Goal: Transaction & Acquisition: Purchase product/service

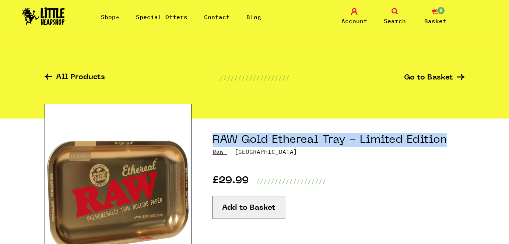
drag, startPoint x: 215, startPoint y: 139, endPoint x: 445, endPoint y: 141, distance: 229.5
click at [445, 141] on h1 "RAW Gold Ethereal Tray - Limited Edition" at bounding box center [339, 140] width 252 height 14
copy h1 "RAW Gold Ethereal Tray - Limited Edition"
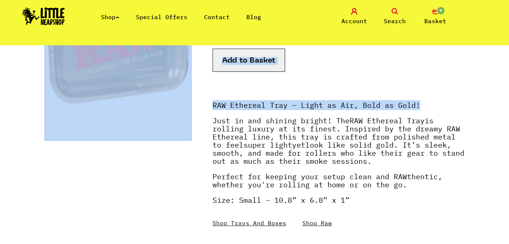
drag, startPoint x: 421, startPoint y: 105, endPoint x: 199, endPoint y: 106, distance: 222.5
click at [199, 106] on section "RAW Gold Ethereal Tray - Limited Edition Raw · [GEOGRAPHIC_DATA] £29.99 ///////…" at bounding box center [255, 119] width 420 height 297
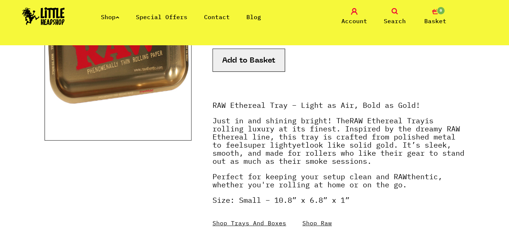
click at [245, 134] on p "Just in and shining bright! The RAW Ethereal Tray is rolling luxury at its fine…" at bounding box center [339, 145] width 252 height 56
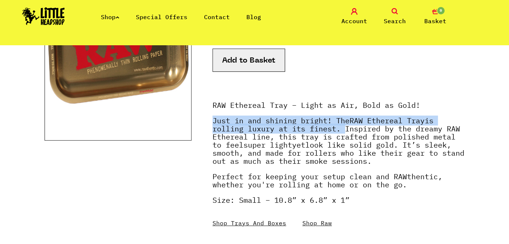
drag, startPoint x: 212, startPoint y: 120, endPoint x: 339, endPoint y: 132, distance: 127.3
click at [339, 132] on section "RAW Gold Ethereal Tray - Limited Edition Raw · [GEOGRAPHIC_DATA] £29.99 ///////…" at bounding box center [255, 119] width 420 height 297
copy p "Just in and shining bright! The RAW Ethereal Tray is rolling luxury at its fine…"
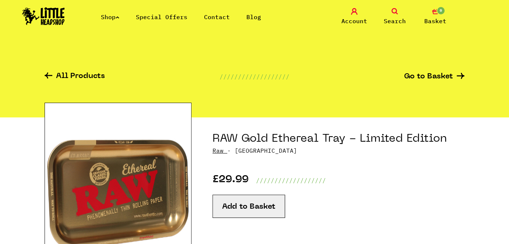
scroll to position [0, 0]
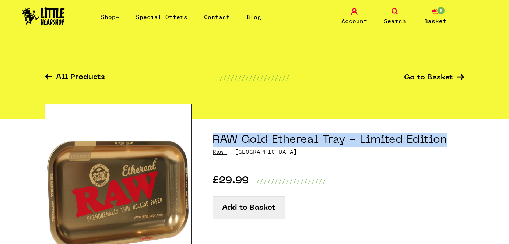
drag, startPoint x: 211, startPoint y: 141, endPoint x: 474, endPoint y: 143, distance: 263.4
copy h1 "RAW Gold Ethereal Tray - Limited Edition"
